Goal: Task Accomplishment & Management: Use online tool/utility

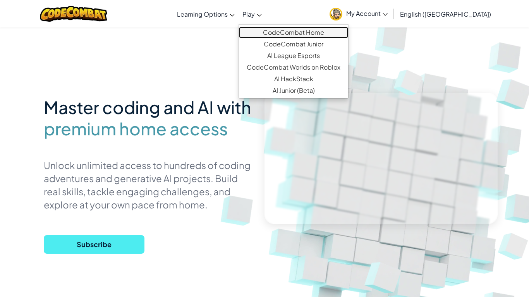
click at [281, 31] on link "CodeCombat Home" at bounding box center [293, 33] width 109 height 12
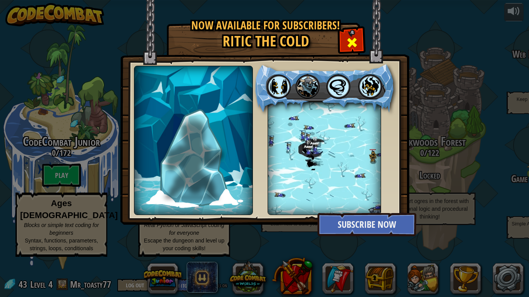
click at [352, 43] on span at bounding box center [352, 42] width 12 height 12
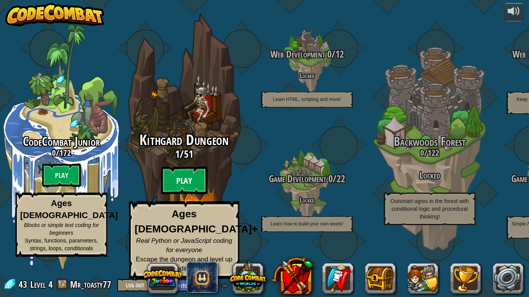
click at [192, 190] on btn "Play" at bounding box center [184, 181] width 46 height 28
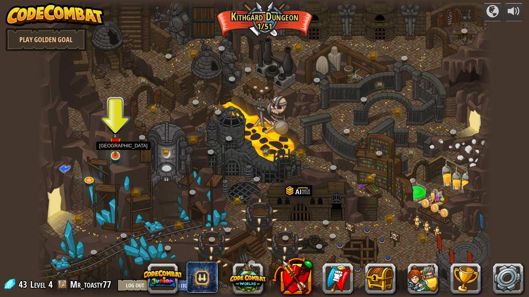
click at [113, 155] on img at bounding box center [116, 143] width 12 height 26
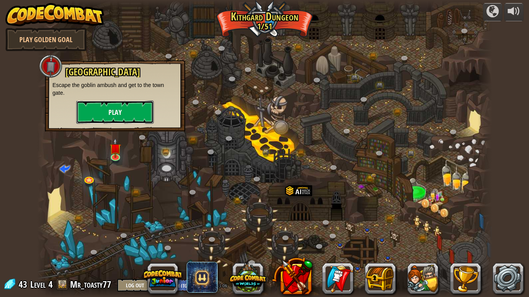
click at [135, 113] on button "Play" at bounding box center [114, 112] width 77 height 23
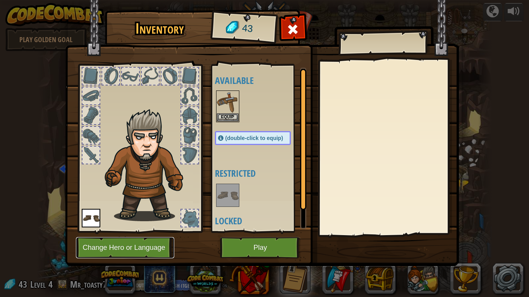
click at [132, 253] on button "Change Hero or Language" at bounding box center [125, 247] width 98 height 21
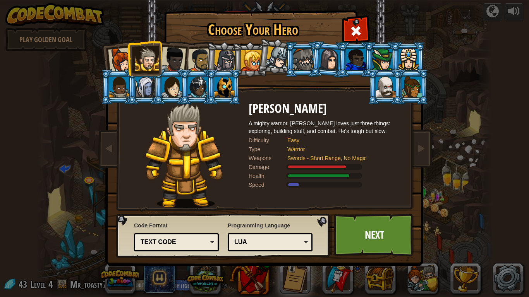
click at [228, 92] on div at bounding box center [224, 87] width 20 height 21
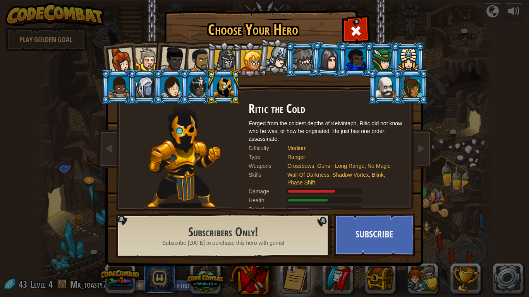
click at [373, 94] on li at bounding box center [384, 86] width 35 height 35
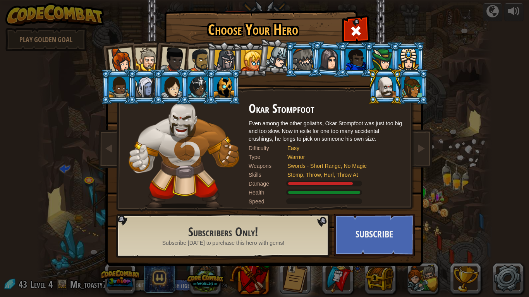
click at [224, 55] on div at bounding box center [225, 61] width 22 height 22
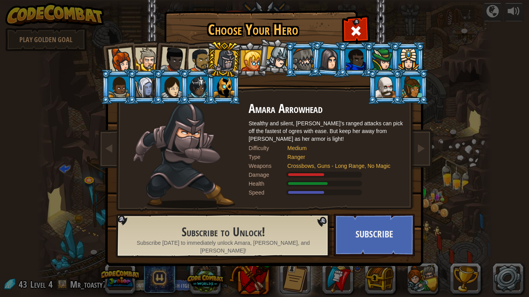
click at [201, 60] on div at bounding box center [200, 60] width 24 height 24
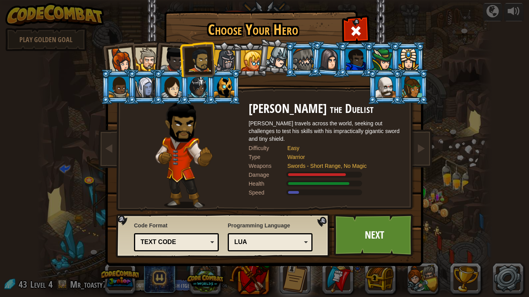
click at [168, 60] on div at bounding box center [173, 60] width 26 height 26
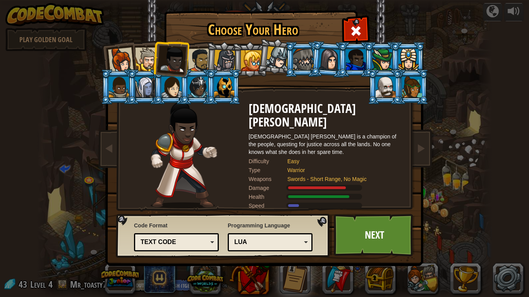
click at [140, 62] on div at bounding box center [147, 60] width 24 height 24
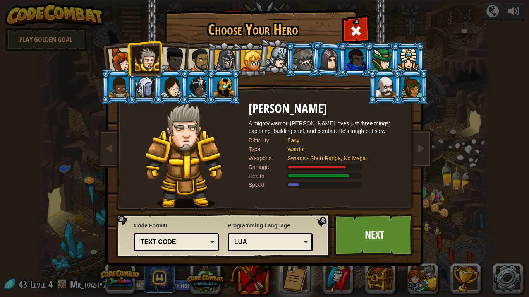
click at [241, 236] on div "Lua" at bounding box center [270, 242] width 75 height 12
click at [283, 243] on div "JavaScript" at bounding box center [267, 242] width 67 height 9
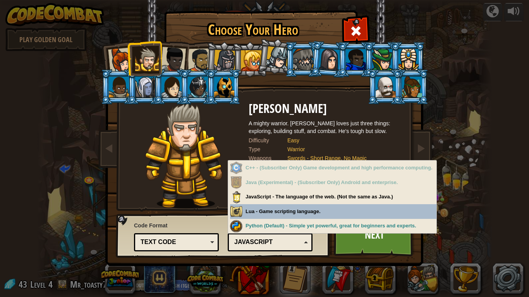
click at [168, 187] on img at bounding box center [184, 155] width 78 height 106
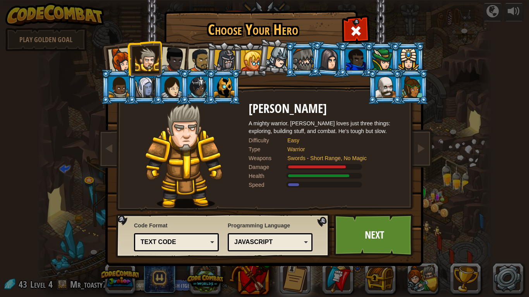
click at [178, 235] on div "Text code Blocks and code Blocks Blocks (Icons) Text code" at bounding box center [176, 242] width 85 height 18
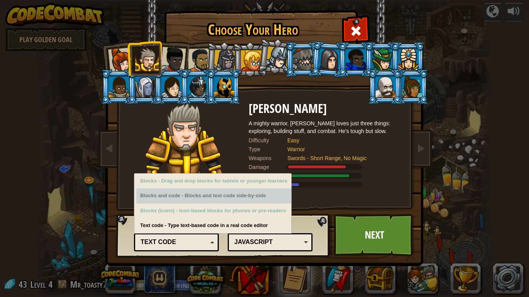
click at [312, 209] on img at bounding box center [265, 127] width 335 height 277
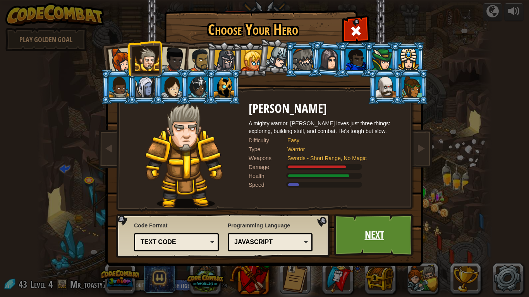
click at [372, 248] on link "Next" at bounding box center [374, 235] width 81 height 43
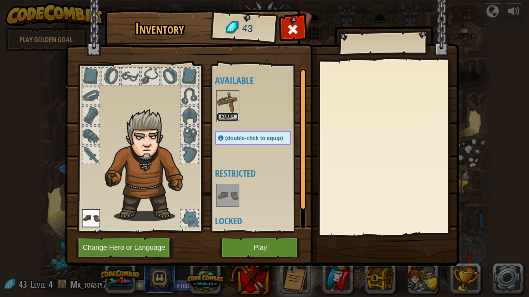
click at [228, 118] on button "Equip" at bounding box center [228, 117] width 22 height 8
click at [228, 118] on div "Available Equip (double-click to equip) Restricted Locked" at bounding box center [260, 148] width 91 height 161
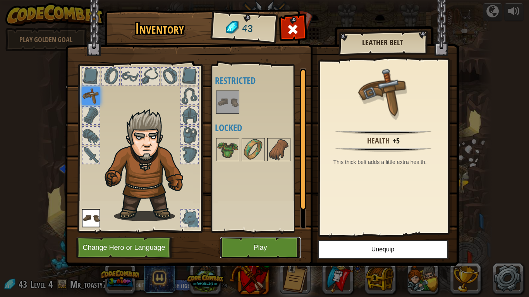
click at [290, 240] on button "Play" at bounding box center [260, 247] width 81 height 21
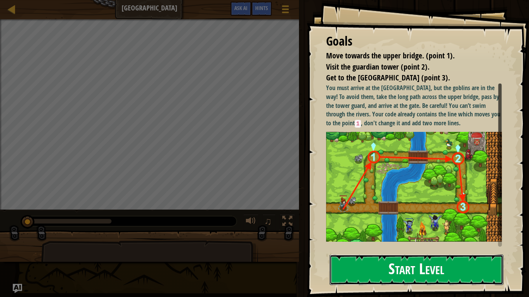
click at [401, 261] on button "Start Level" at bounding box center [416, 270] width 174 height 31
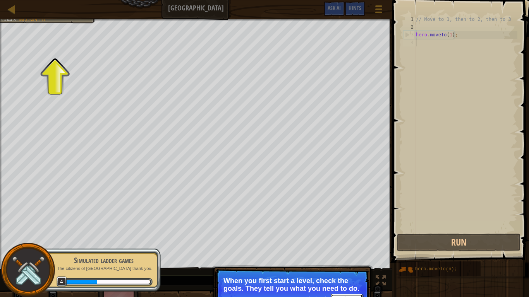
click at [344, 297] on button "Continue" at bounding box center [347, 299] width 32 height 10
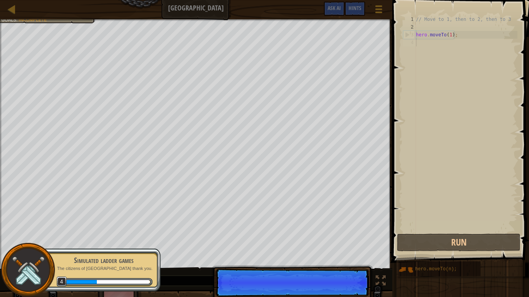
scroll to position [3, 0]
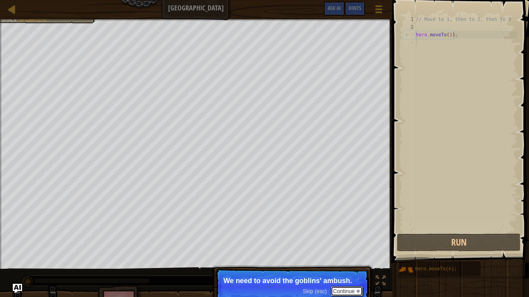
click at [348, 291] on button "Continue" at bounding box center [347, 291] width 32 height 10
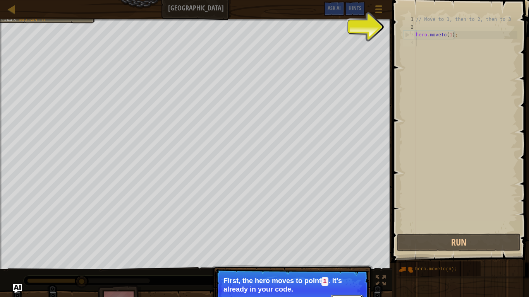
click at [343, 297] on button "Continue" at bounding box center [347, 300] width 32 height 10
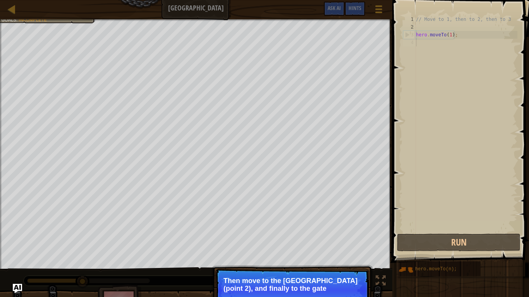
click at [346, 297] on p "Skip (esc) Continue Then move to the [GEOGRAPHIC_DATA] (point 2), and finally t…" at bounding box center [292, 290] width 154 height 43
click at [344, 297] on button "Continue" at bounding box center [347, 299] width 32 height 10
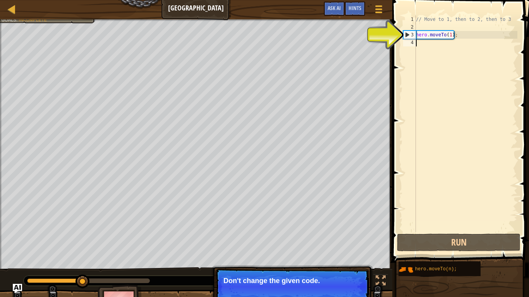
click at [430, 47] on div "// Move to 1, then to 2, then to 3 hero . moveTo ( 1 ) ;" at bounding box center [465, 131] width 103 height 232
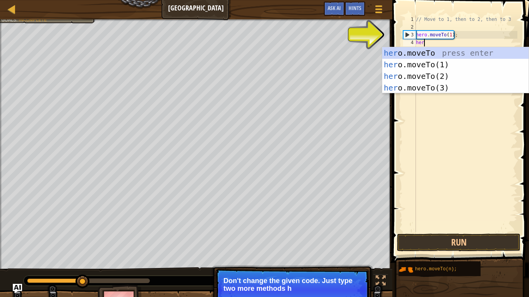
scroll to position [3, 1]
click at [466, 76] on div "her o.moveTo press enter her o.moveTo(1) press enter her o.moveTo(2) press ente…" at bounding box center [455, 82] width 146 height 70
type textarea "hero.moveTo(2);"
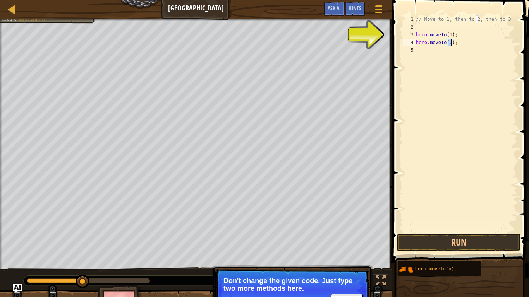
click at [433, 63] on div "// Move to 1, then to 2, then to 3 hero . moveTo ( 1 ) ; hero . moveTo ( 2 ) ;" at bounding box center [465, 131] width 103 height 232
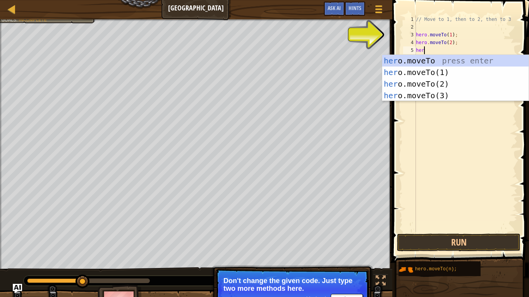
scroll to position [3, 1]
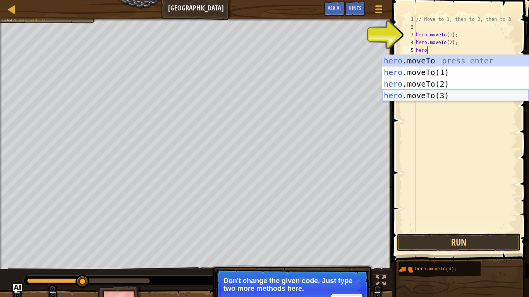
click at [454, 94] on div "hero .moveTo press enter hero .moveTo(1) press enter hero .moveTo(2) press ente…" at bounding box center [455, 90] width 146 height 70
type textarea "hero.moveTo(3);"
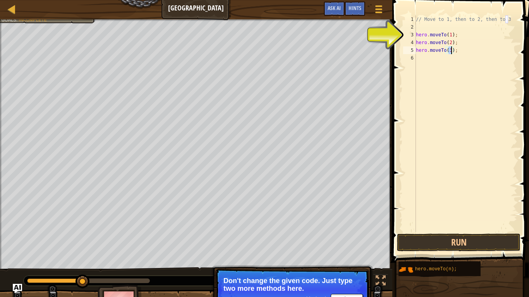
click at [458, 71] on div "// Move to 1, then to 2, then to 3 hero . moveTo ( 1 ) ; hero . moveTo ( 2 ) ; …" at bounding box center [465, 131] width 103 height 232
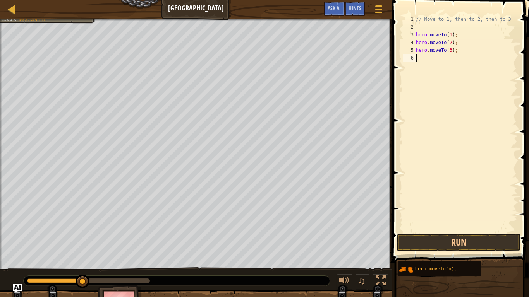
scroll to position [3, 0]
click at [450, 246] on button "Run" at bounding box center [458, 243] width 123 height 18
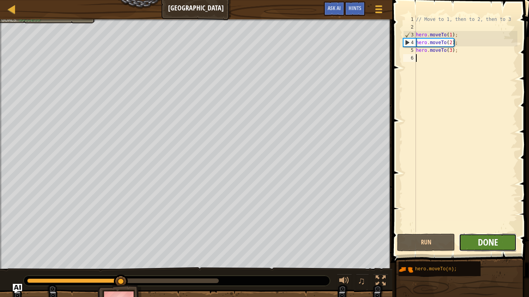
click at [494, 236] on span "Done" at bounding box center [488, 242] width 20 height 12
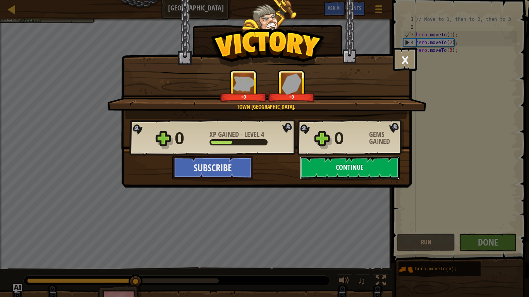
click at [332, 171] on button "Continue" at bounding box center [350, 167] width 100 height 23
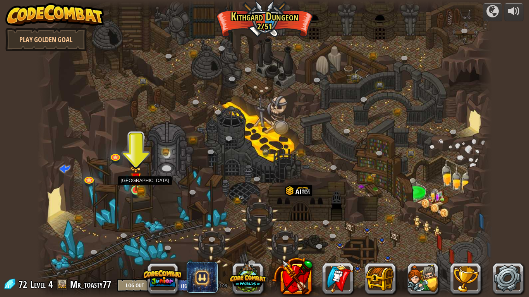
click at [136, 187] on img at bounding box center [136, 178] width 12 height 25
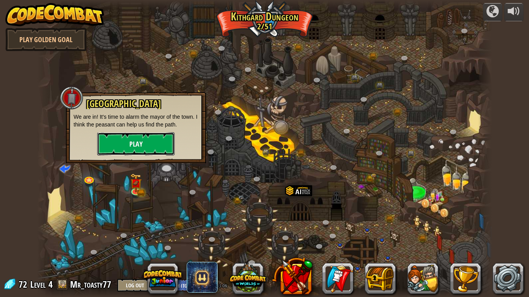
click at [160, 147] on button "Play" at bounding box center [135, 143] width 77 height 23
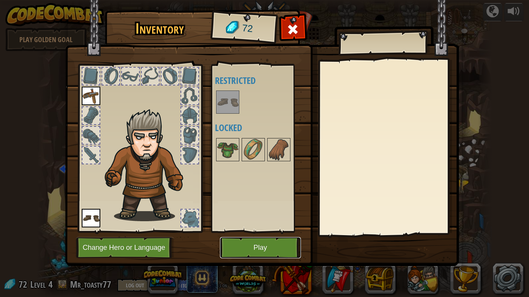
click at [256, 250] on button "Play" at bounding box center [260, 247] width 81 height 21
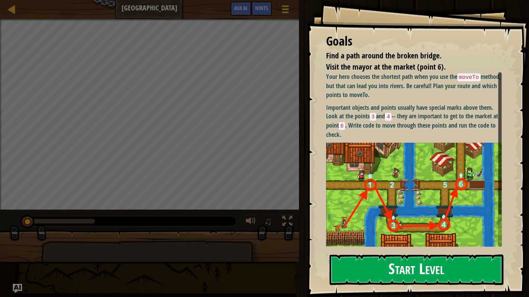
click at [387, 140] on div "Goals Find a path around the broken bridge. Visit the mayor at the market (poin…" at bounding box center [418, 148] width 222 height 297
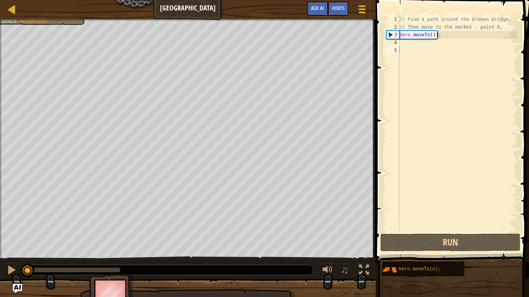
click at [420, 45] on div "// Find a path around the broken bridge. // Then move to the market - point 6. …" at bounding box center [457, 131] width 120 height 232
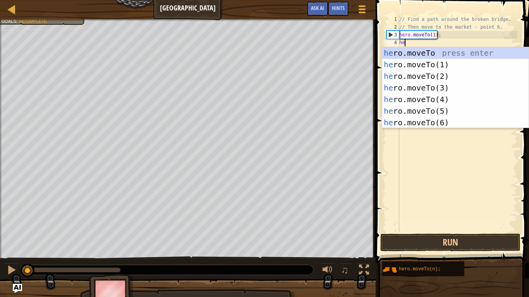
scroll to position [3, 1]
click at [484, 76] on div "her o.moveTo press enter her o.moveTo(1) press enter her o.moveTo(2) press ente…" at bounding box center [455, 99] width 146 height 104
type textarea "hero.moveTo(2);"
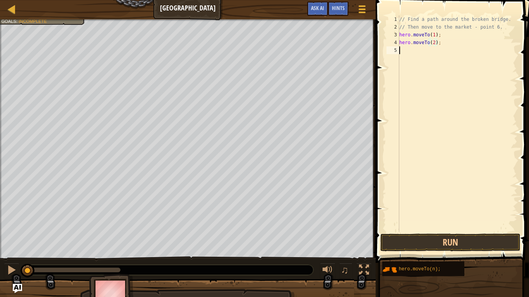
click at [444, 58] on div "// Find a path around the broken bridge. // Then move to the market - point 6. …" at bounding box center [457, 131] width 120 height 232
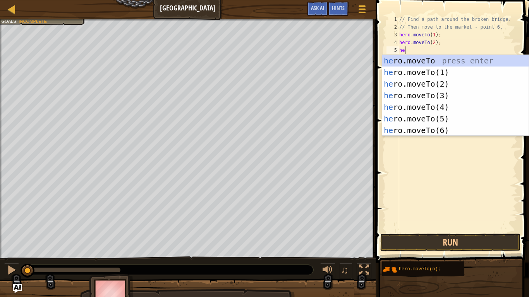
scroll to position [3, 0]
click at [466, 97] on div "he ro.moveTo press enter he ro.moveTo(1) press enter he ro.moveTo(2) press ente…" at bounding box center [455, 107] width 146 height 104
type textarea "hero.moveTo(3);"
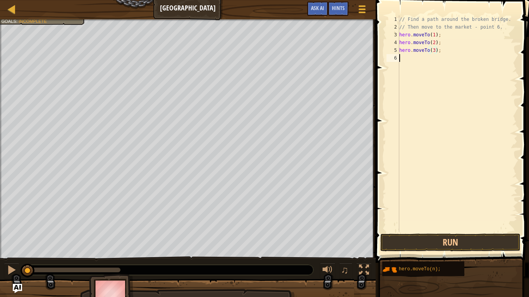
click at [437, 64] on div "// Find a path around the broken bridge. // Then move to the market - point 6. …" at bounding box center [457, 131] width 120 height 232
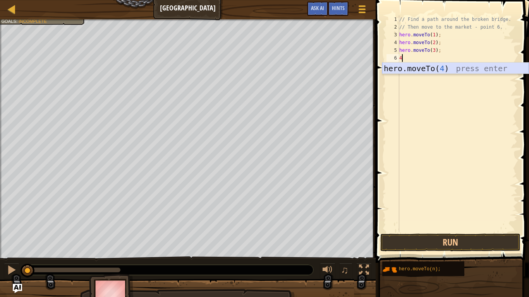
click at [446, 69] on div "hero.moveTo( 4 ) press enter" at bounding box center [455, 80] width 146 height 35
type textarea "hero.moveTo(4);"
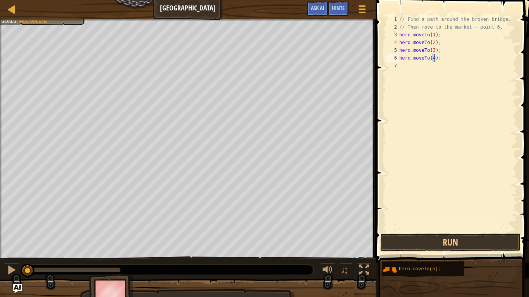
click at [443, 70] on div "// Find a path around the broken bridge. // Then move to the market - point 6. …" at bounding box center [457, 131] width 120 height 232
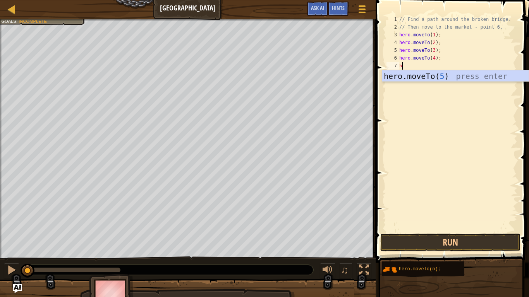
type textarea "hero.moveTo(5);"
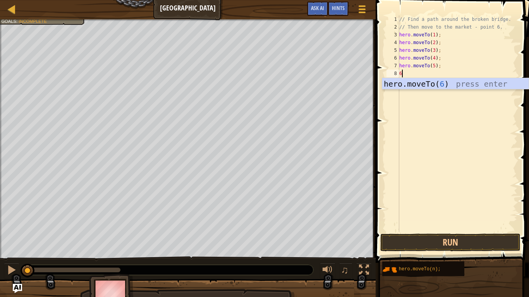
type textarea "hero.moveTo(6);"
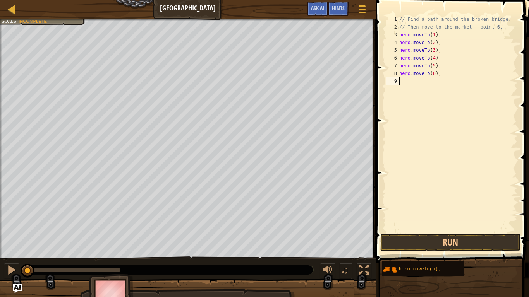
type textarea "7"
type textarea "hero.moveTo(6);"
click at [450, 179] on div "// Find a path around the broken bridge. // Then move to the market - point 6. …" at bounding box center [457, 131] width 120 height 232
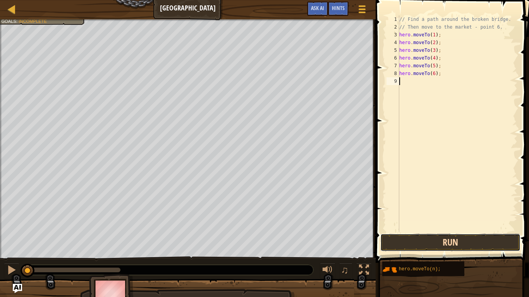
click at [451, 243] on button "Run" at bounding box center [450, 243] width 140 height 18
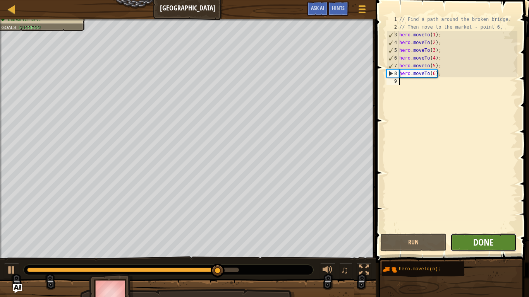
click at [491, 245] on span "Done" at bounding box center [483, 242] width 20 height 12
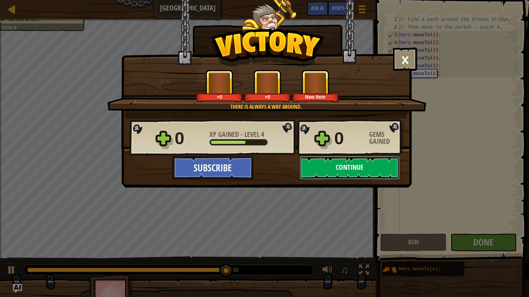
click at [390, 172] on button "Continue" at bounding box center [350, 167] width 100 height 23
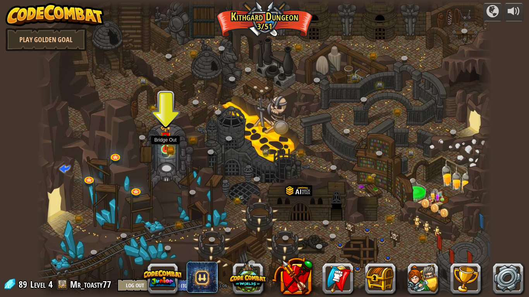
click at [163, 144] on img at bounding box center [166, 137] width 12 height 25
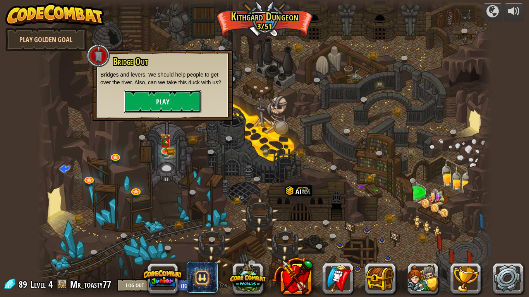
click at [189, 102] on button "Play" at bounding box center [162, 101] width 77 height 23
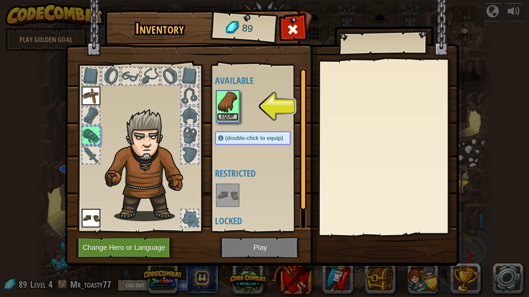
click at [230, 114] on button "Equip" at bounding box center [228, 117] width 22 height 8
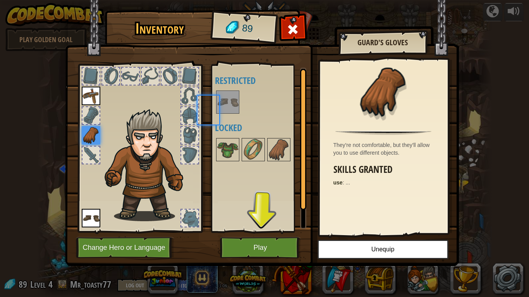
click at [230, 114] on div at bounding box center [260, 102] width 91 height 26
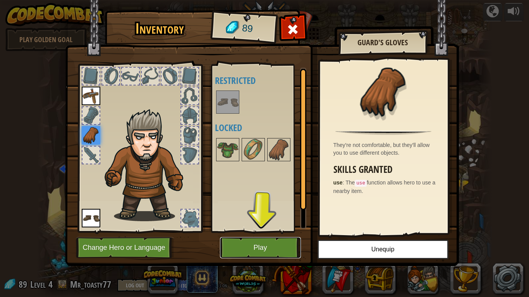
click at [264, 245] on button "Play" at bounding box center [260, 247] width 81 height 21
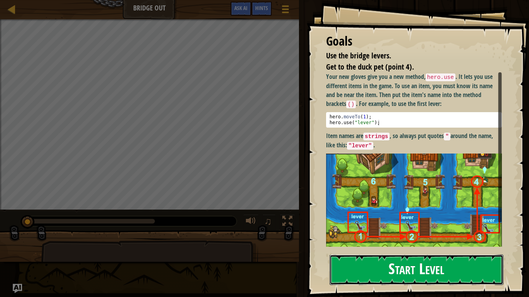
click at [367, 270] on button "Start Level" at bounding box center [416, 270] width 174 height 31
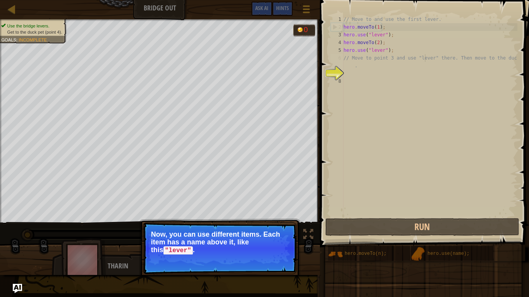
click at [425, 59] on div "// Move to and use the first lever. hero . moveTo ( 1 ) ; hero . use ( "lever" …" at bounding box center [429, 123] width 175 height 217
click at [394, 69] on div "// Move to and use the first lever. hero . moveTo ( 1 ) ; hero . use ( "lever" …" at bounding box center [429, 123] width 175 height 217
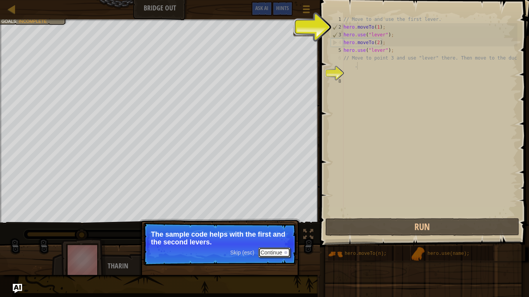
click at [279, 253] on button "Continue" at bounding box center [274, 253] width 32 height 10
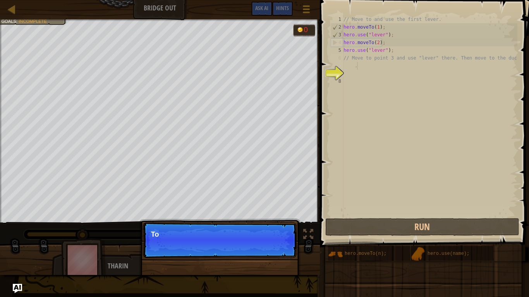
scroll to position [3, 24]
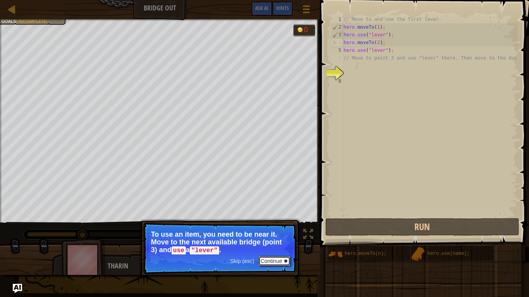
click at [274, 261] on button "Continue" at bounding box center [274, 261] width 32 height 10
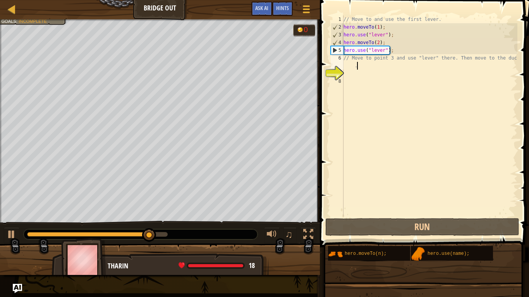
click at [377, 63] on div "// Move to and use the first lever. hero . moveTo ( 1 ) ; hero . use ( "lever" …" at bounding box center [429, 123] width 175 height 217
type textarea "// Move to point 3 and use "lever" there. Then move to the duck"
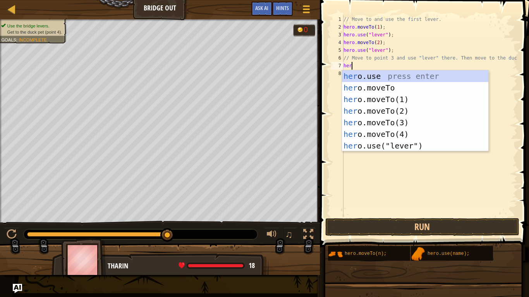
scroll to position [3, 1]
click at [431, 121] on div "hero .use press enter hero .moveTo press enter hero .moveTo(1) press enter hero…" at bounding box center [415, 122] width 146 height 104
type textarea "hero.moveTo(3);"
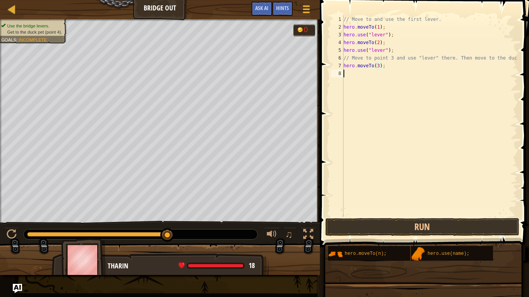
click at [435, 70] on div "// Move to and use the first lever. hero . moveTo ( 1 ) ; hero . use ( "lever" …" at bounding box center [429, 123] width 175 height 217
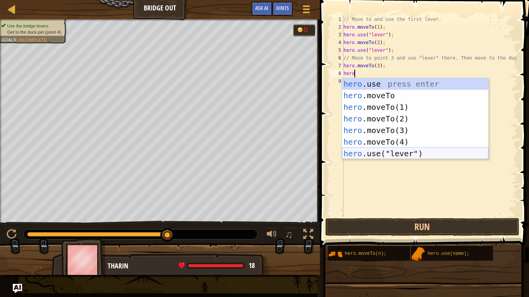
click at [433, 156] on div "hero .use press enter hero .moveTo press enter hero .moveTo(1) press enter hero…" at bounding box center [415, 130] width 146 height 104
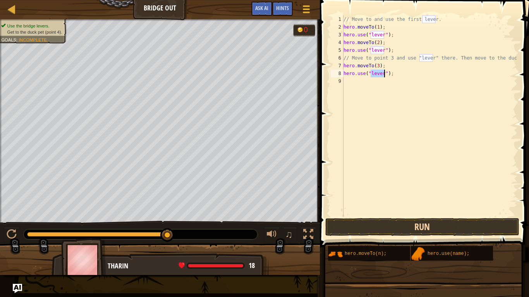
type textarea "hero.use("lever");"
click at [398, 223] on button "Run" at bounding box center [422, 227] width 194 height 18
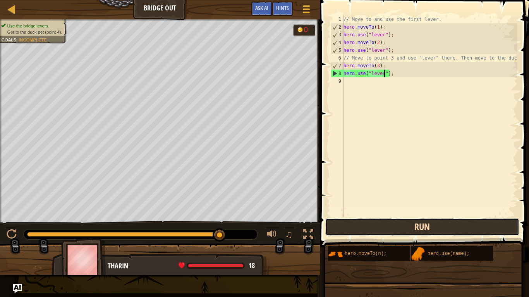
click at [398, 223] on button "Run" at bounding box center [422, 227] width 194 height 18
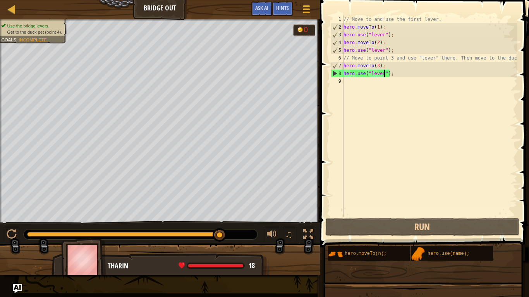
drag, startPoint x: 91, startPoint y: 231, endPoint x: 242, endPoint y: 236, distance: 151.8
click at [242, 236] on div at bounding box center [141, 235] width 234 height 10
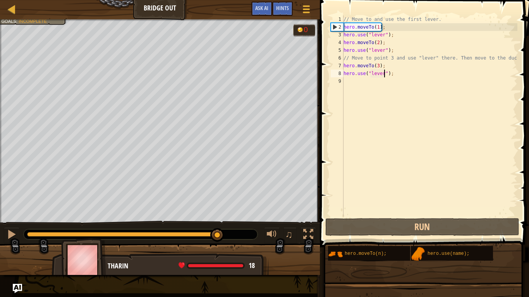
click at [218, 235] on div at bounding box center [123, 234] width 193 height 5
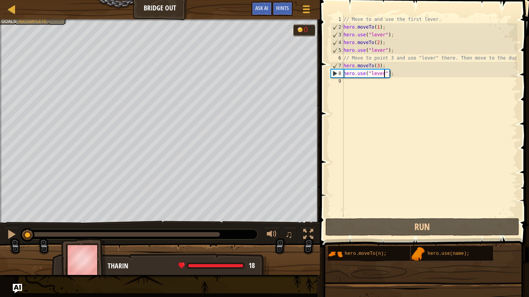
click at [372, 89] on div "// Move to and use the first lever. hero . moveTo ( 1 ) ; hero . use ( "lever" …" at bounding box center [429, 123] width 175 height 217
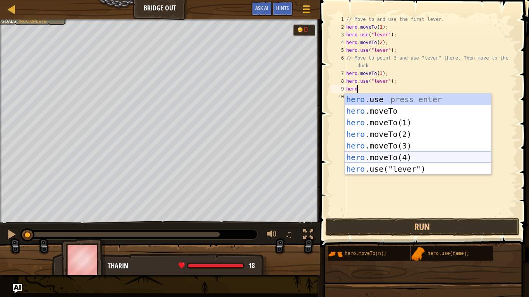
click at [389, 159] on div "hero .use press enter hero .moveTo press enter hero .moveTo(1) press enter hero…" at bounding box center [417, 146] width 146 height 104
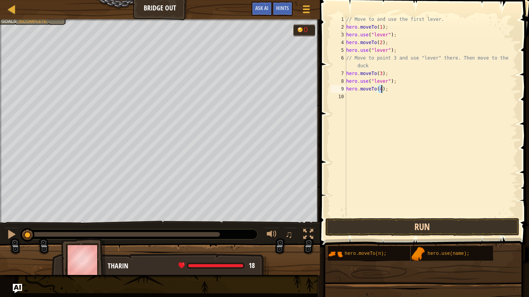
type textarea "hero.moveTo(4);"
click at [381, 226] on button "Run" at bounding box center [422, 227] width 194 height 18
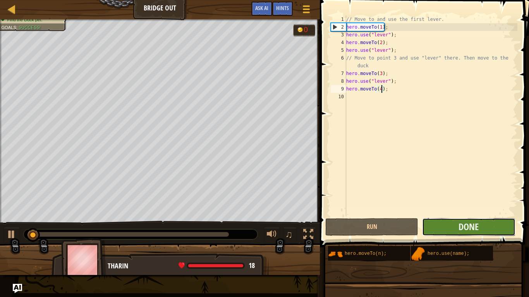
click at [451, 224] on button "Done" at bounding box center [468, 227] width 93 height 18
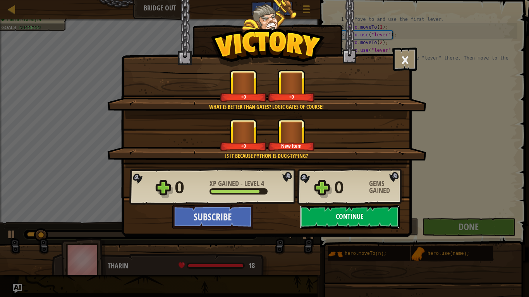
click at [351, 214] on button "Continue" at bounding box center [350, 217] width 100 height 23
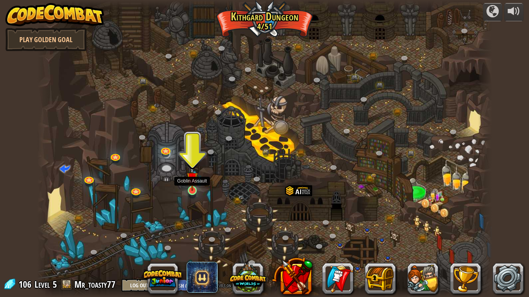
click at [193, 185] on img at bounding box center [193, 178] width 12 height 26
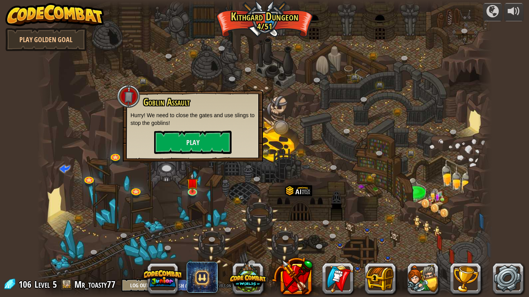
click at [214, 130] on div "Goblin Assault Hurry! We need to close the gates and use slings to stop the gob…" at bounding box center [192, 125] width 125 height 57
click at [216, 138] on button "Play" at bounding box center [192, 142] width 77 height 23
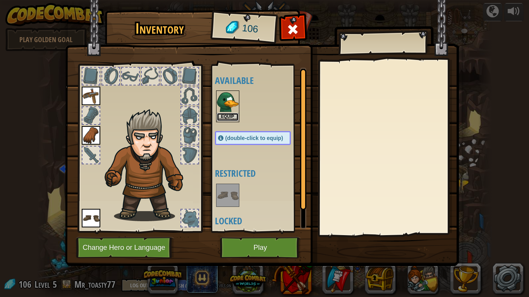
click at [232, 116] on button "Equip" at bounding box center [228, 117] width 22 height 8
click at [232, 116] on div "Available Equip Equip Equip (double-click to equip) Restricted Locked" at bounding box center [260, 148] width 91 height 161
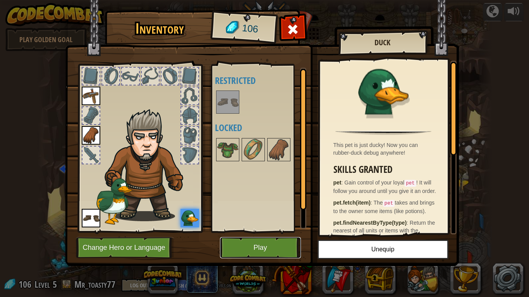
click at [255, 252] on button "Play" at bounding box center [260, 247] width 81 height 21
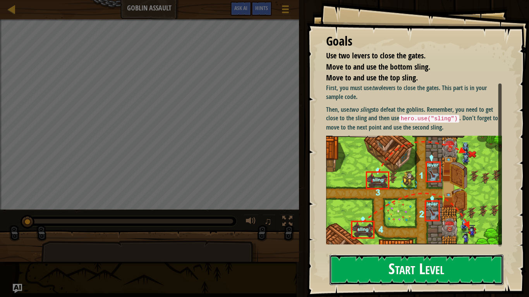
click at [398, 277] on button "Start Level" at bounding box center [416, 270] width 174 height 31
